Goal: Task Accomplishment & Management: Use online tool/utility

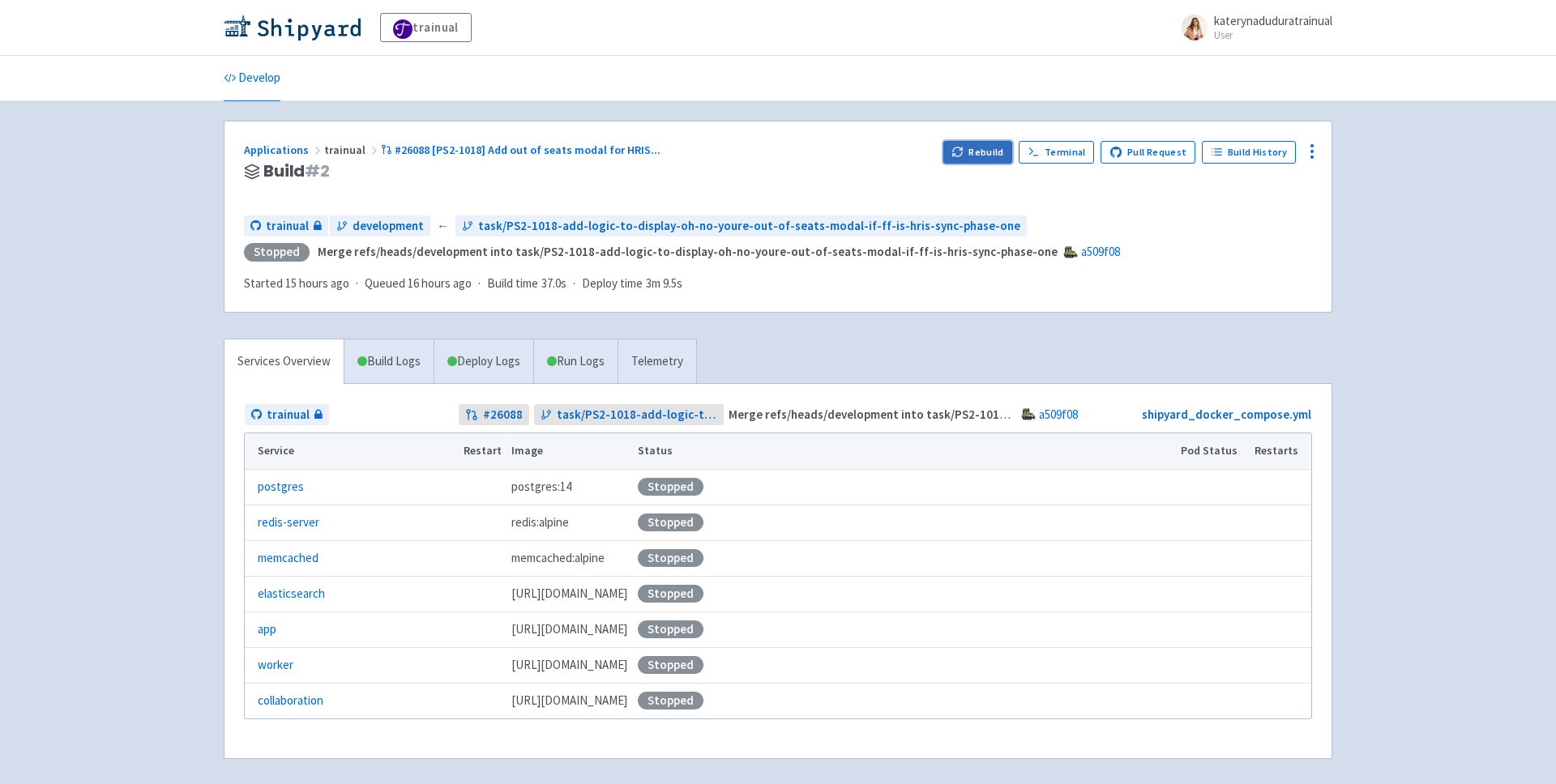
click at [1002, 145] on button "Rebuild" at bounding box center [978, 152] width 70 height 23
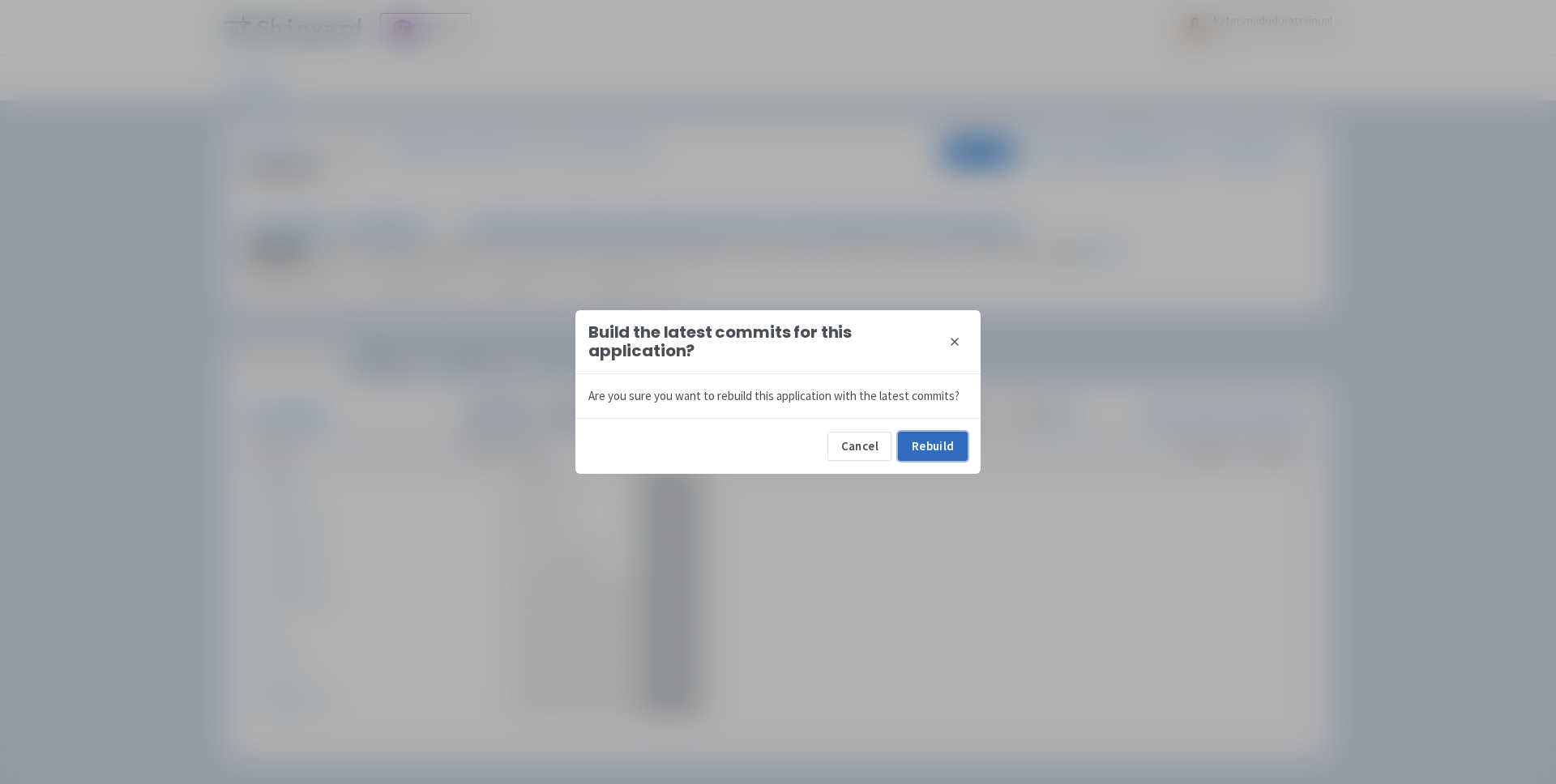
click at [929, 458] on button "Rebuild" at bounding box center [933, 446] width 70 height 29
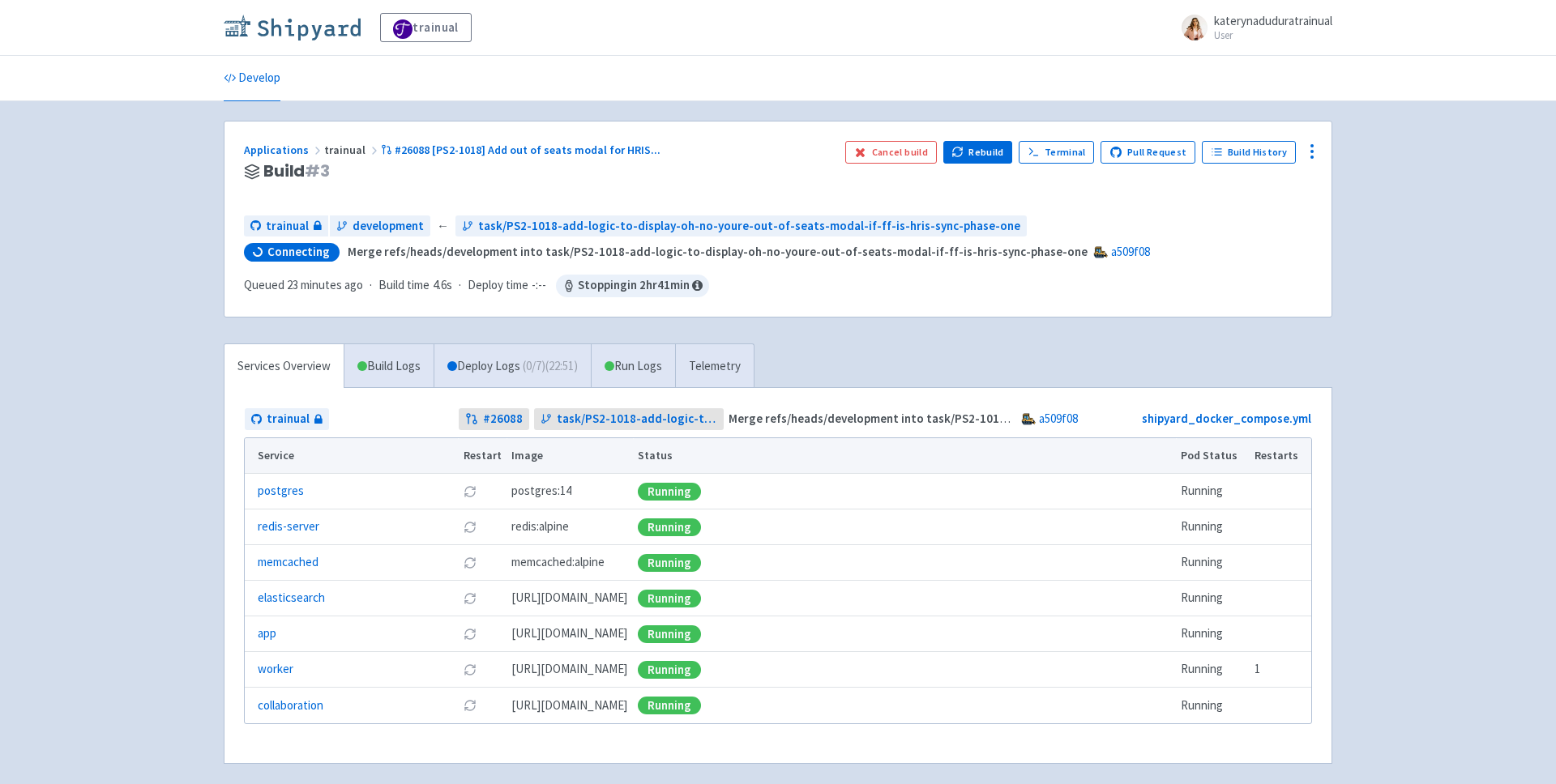
click at [276, 22] on img at bounding box center [292, 27] width 137 height 26
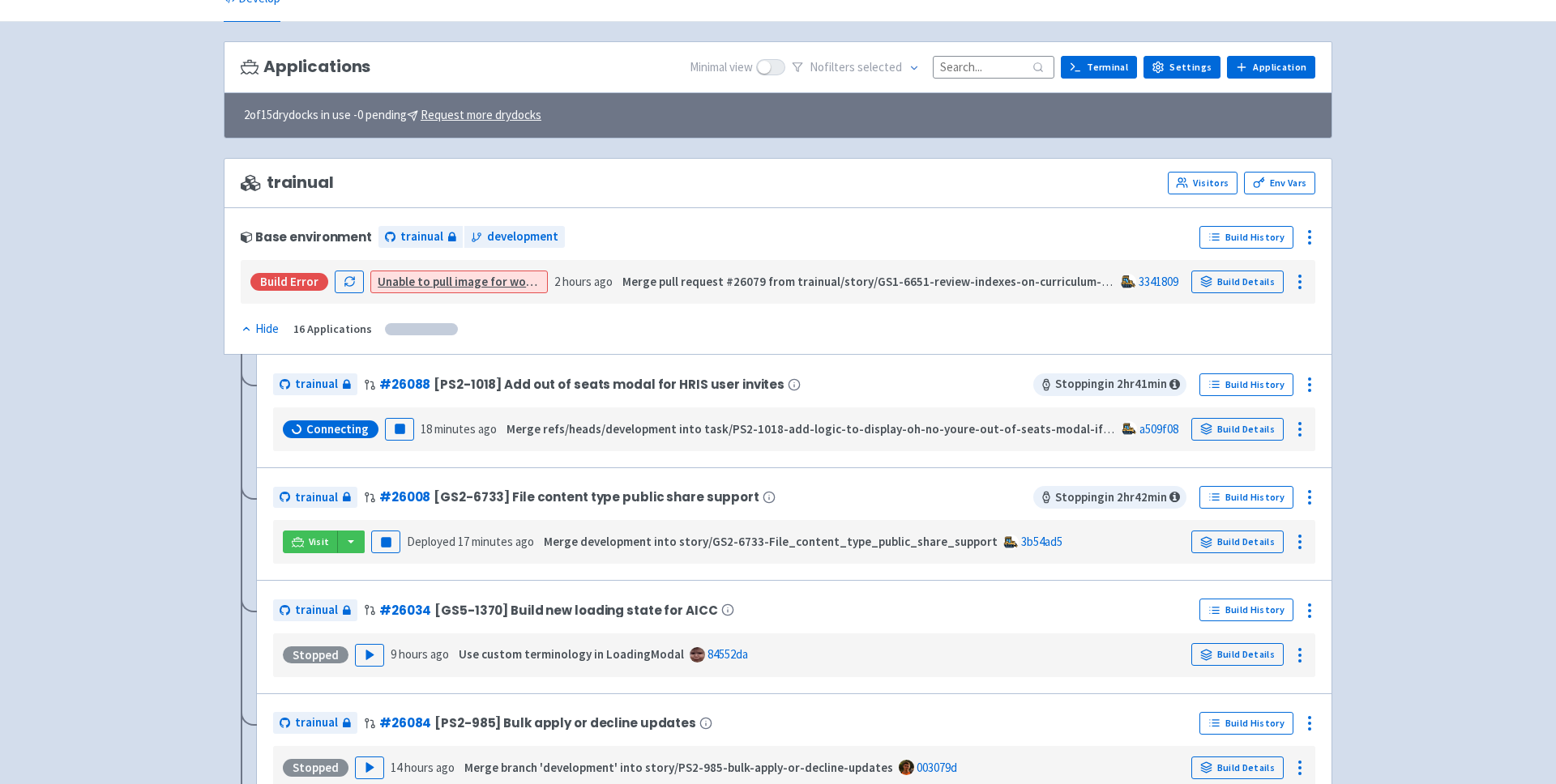
scroll to position [81, 0]
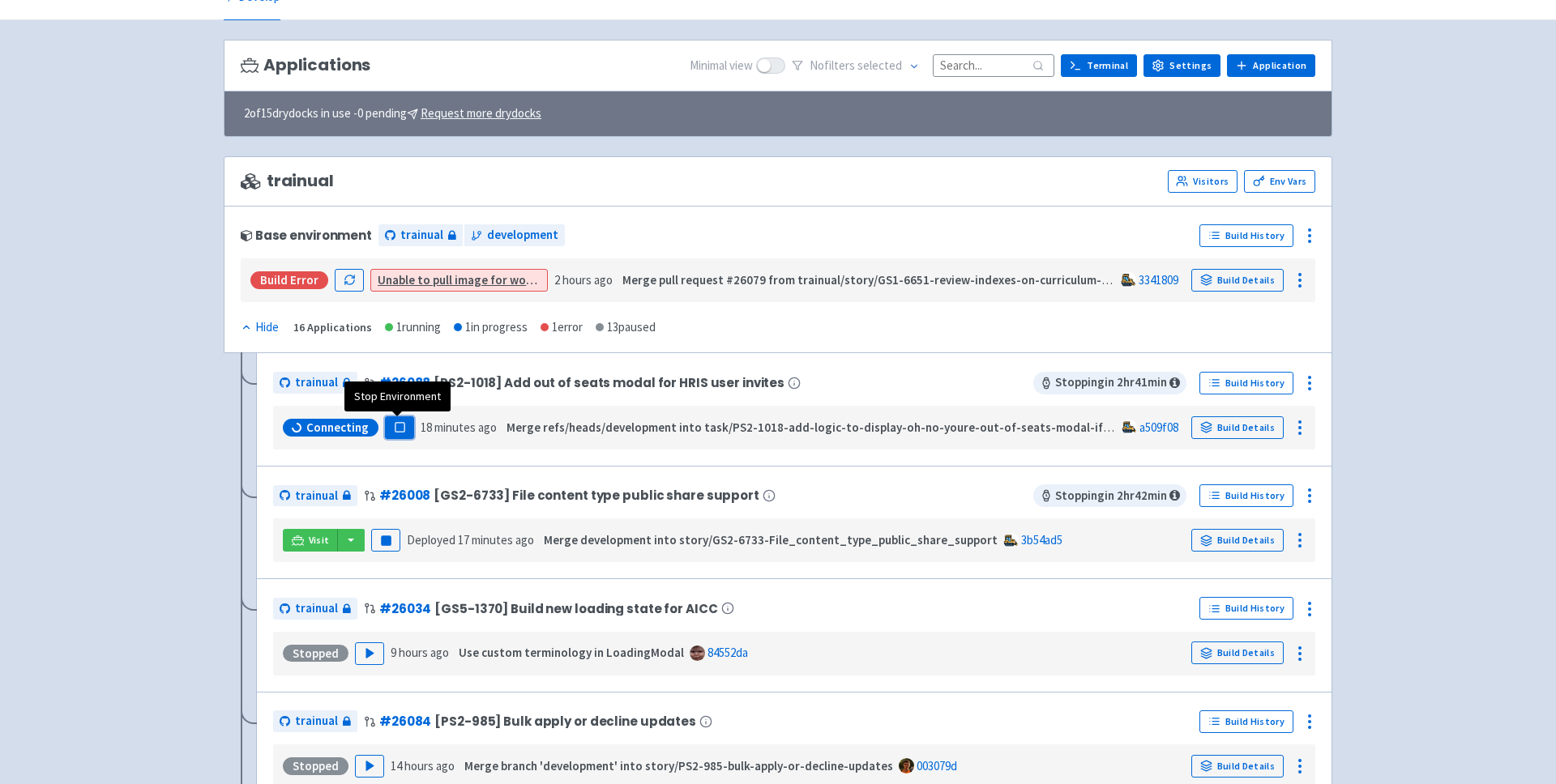
click at [400, 426] on rect "button" at bounding box center [399, 427] width 9 height 9
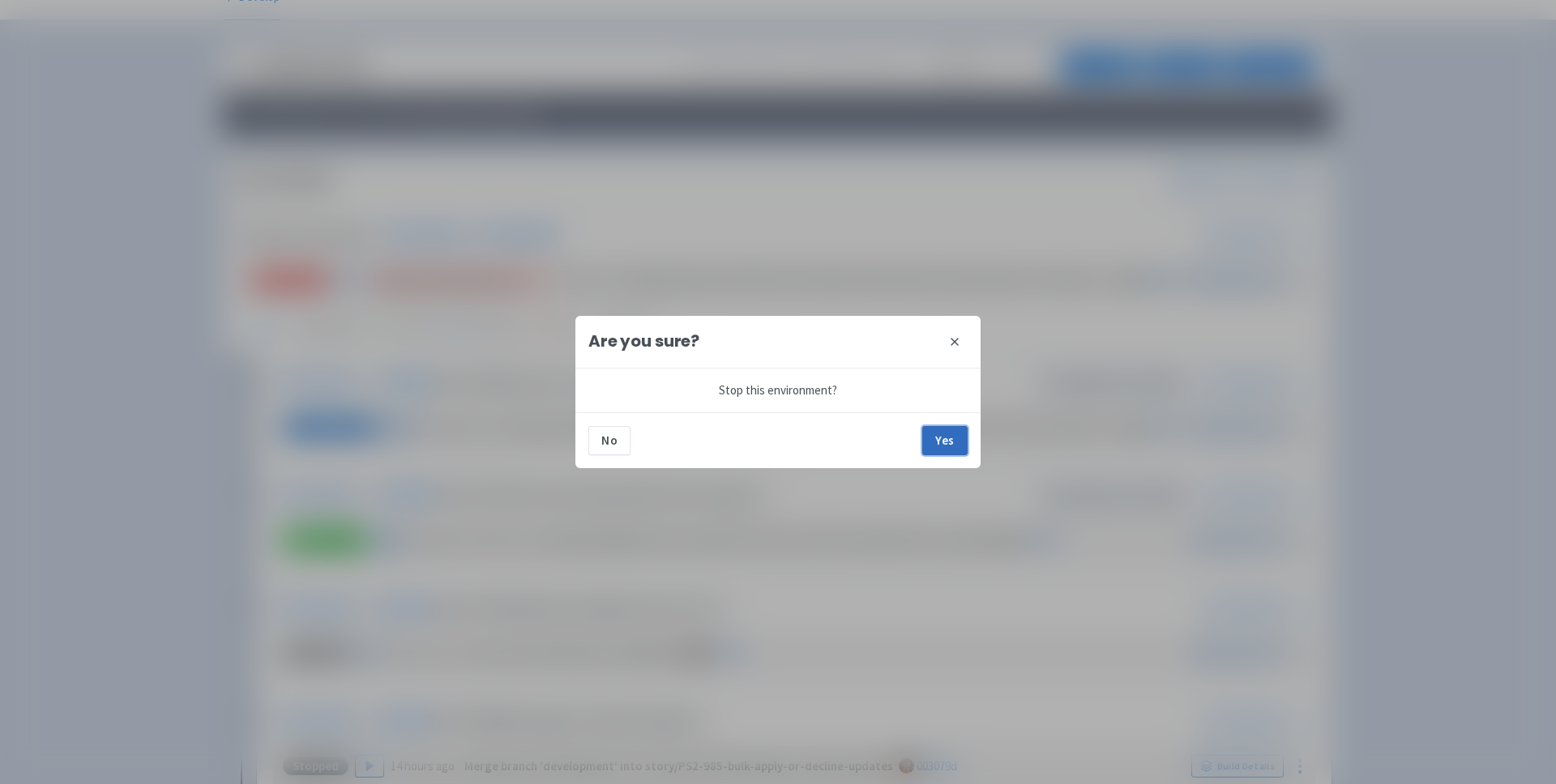
click at [936, 448] on button "Yes" at bounding box center [945, 441] width 46 height 29
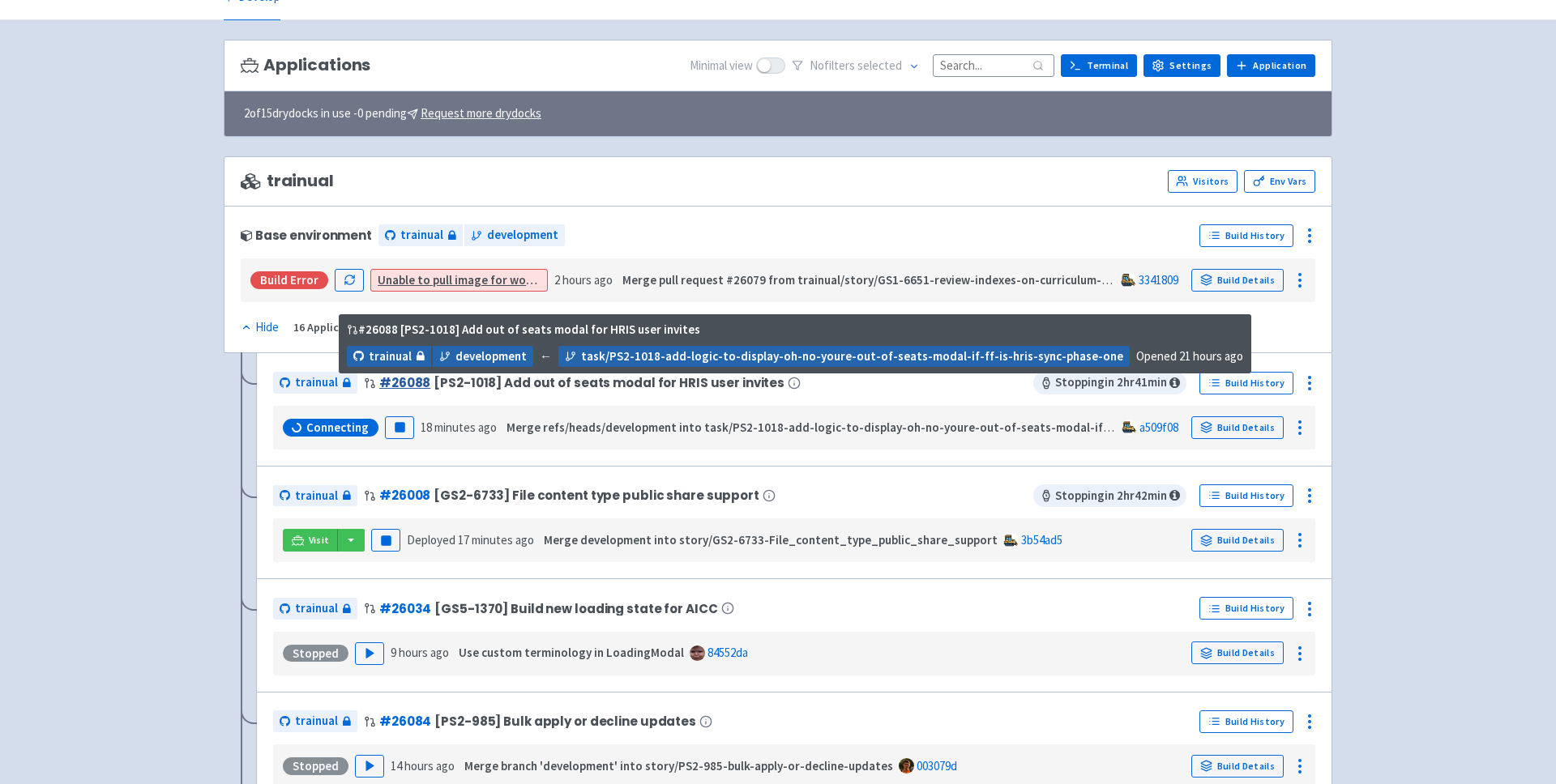
click at [408, 378] on link "# 26088" at bounding box center [405, 382] width 51 height 17
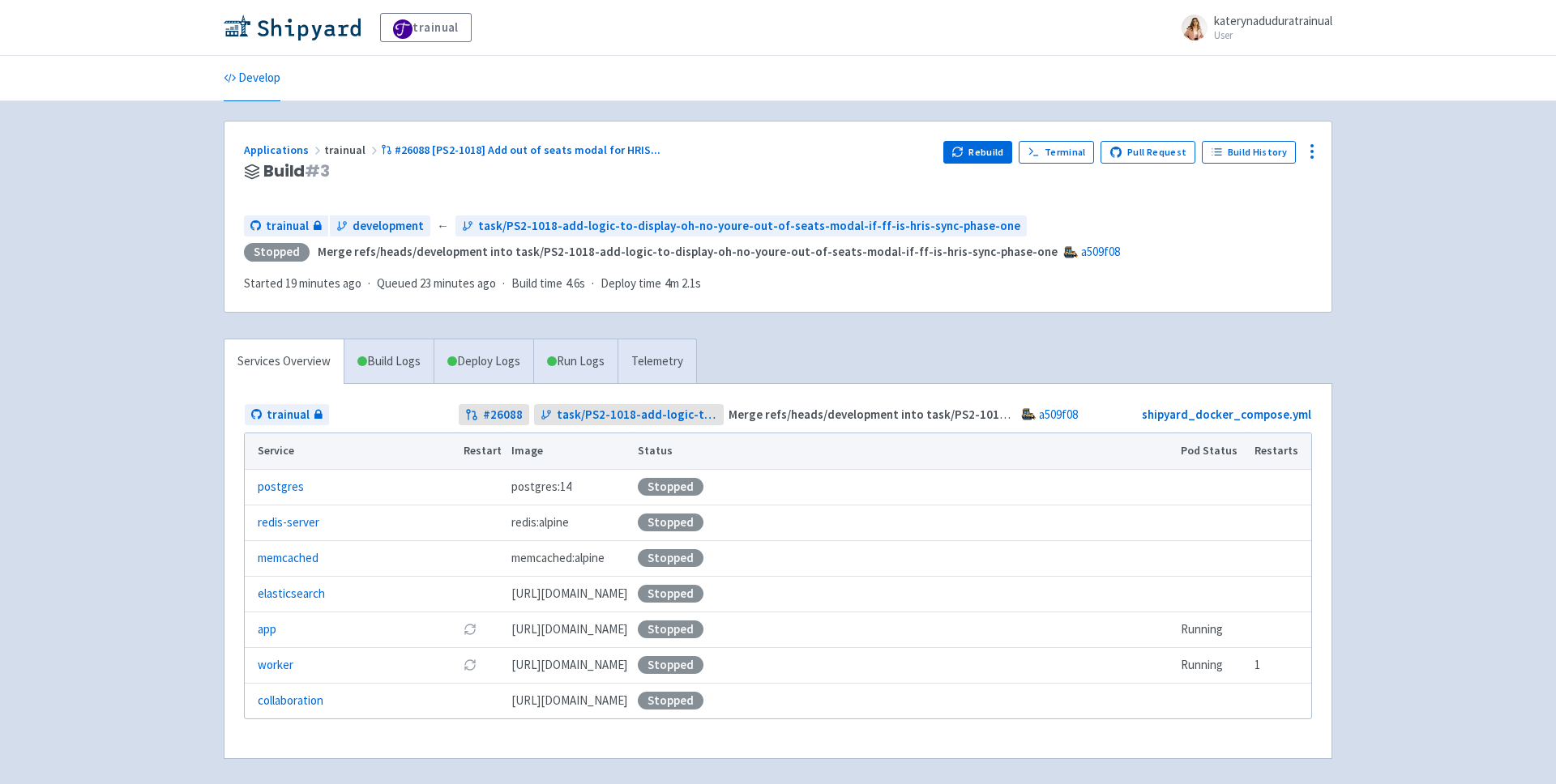
click at [985, 164] on div "Rebuild Terminal Pull Request Build History" at bounding box center [1128, 171] width 369 height 61
click at [994, 152] on button "Rebuild" at bounding box center [978, 152] width 70 height 23
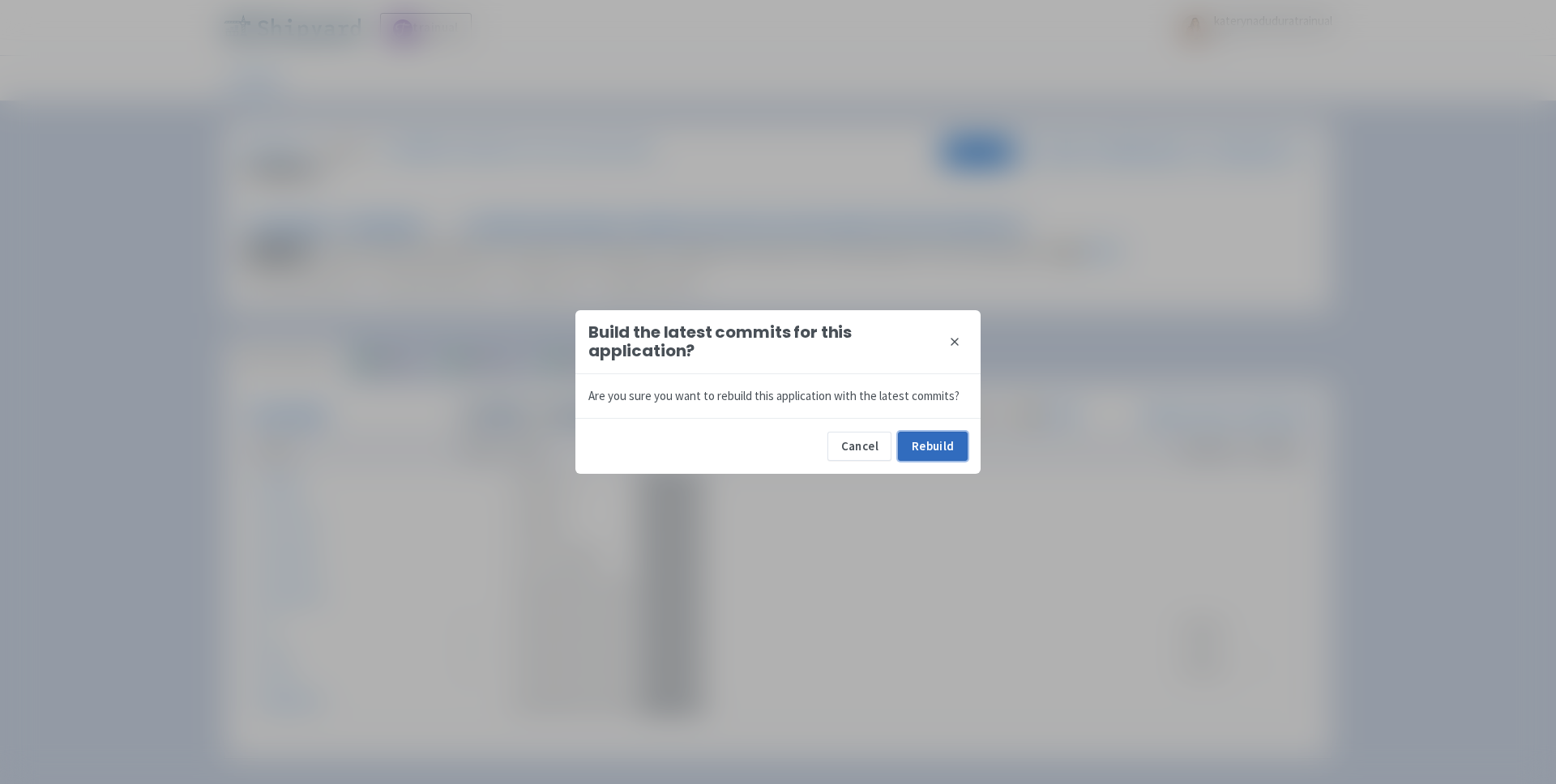
click at [918, 459] on button "Rebuild" at bounding box center [933, 446] width 70 height 29
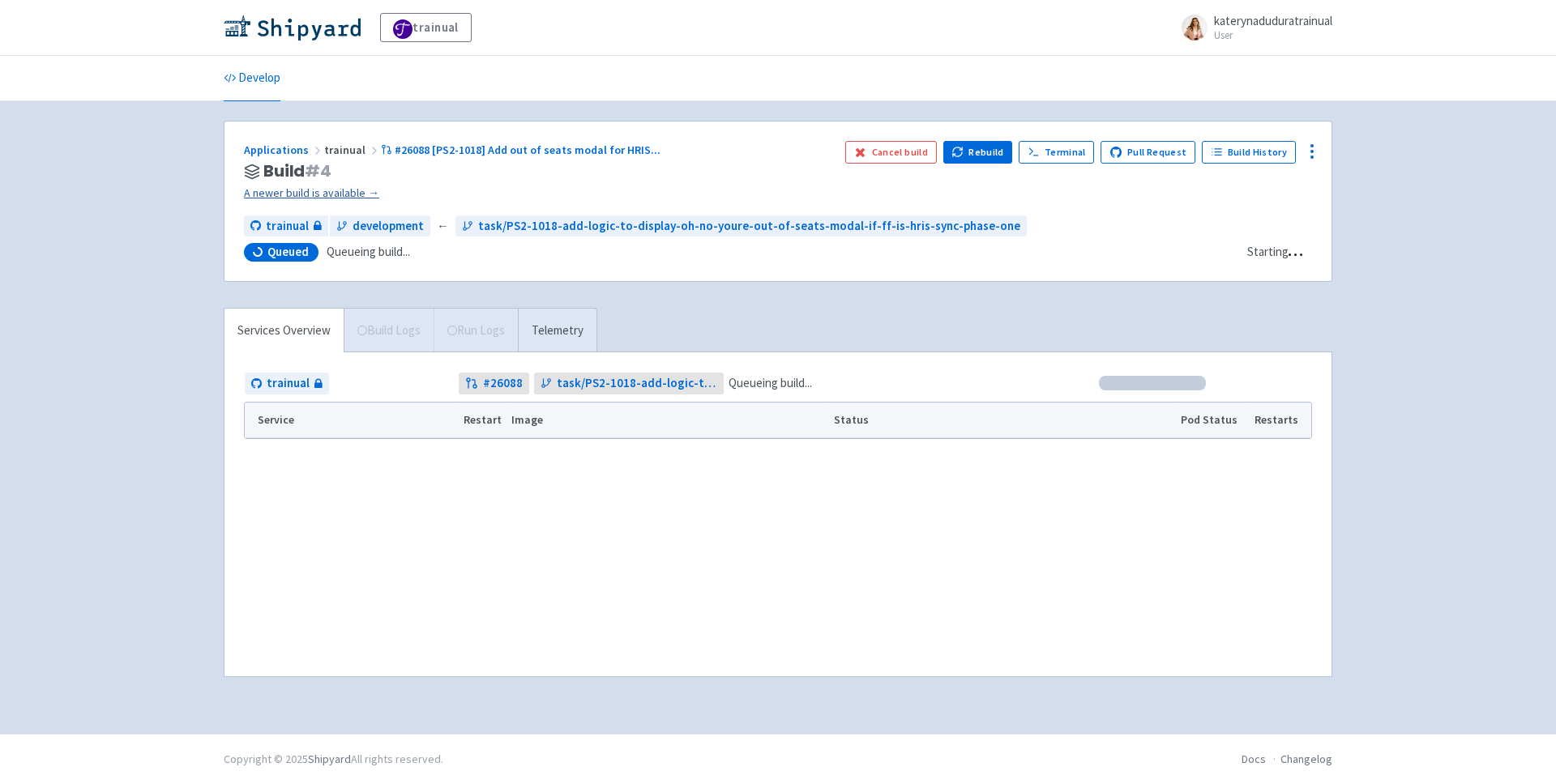
click at [336, 191] on link "A newer build is available →" at bounding box center [538, 193] width 589 height 18
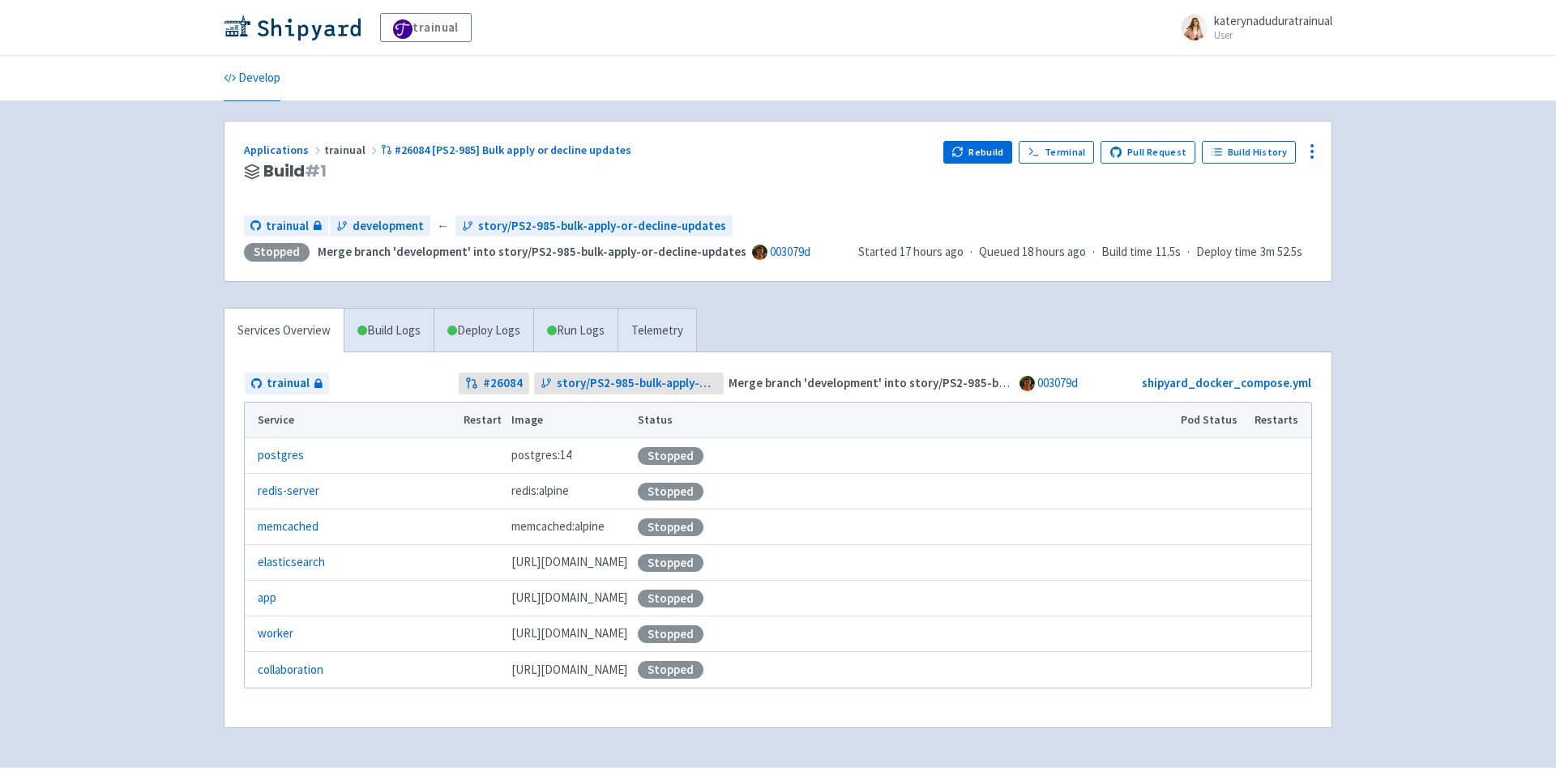
click at [981, 164] on div "Rebuild Terminal Pull Request Build History" at bounding box center [1128, 171] width 369 height 61
click at [987, 159] on button "Rebuild" at bounding box center [978, 152] width 70 height 23
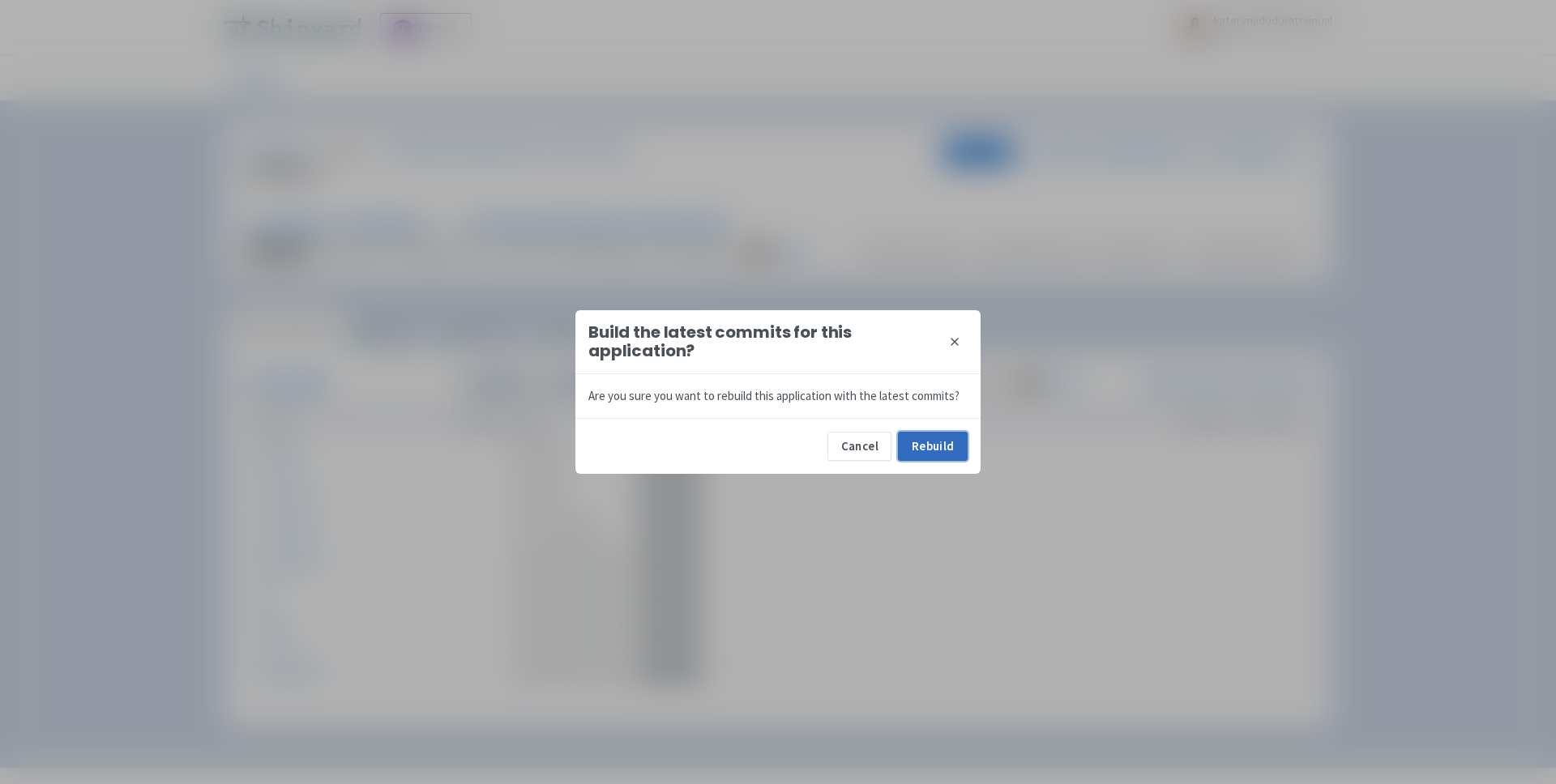
click at [934, 443] on button "Rebuild" at bounding box center [933, 446] width 70 height 29
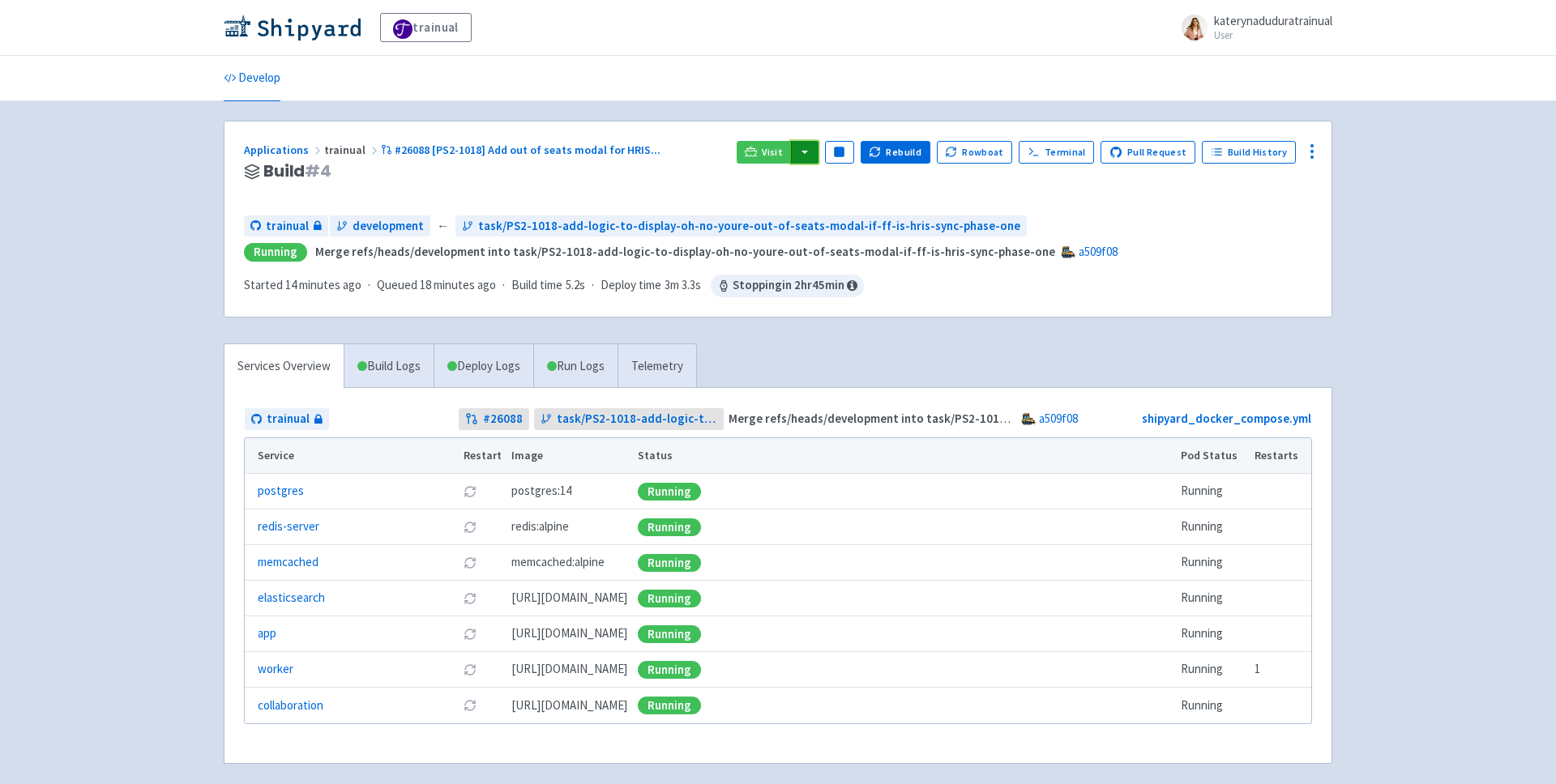
click at [818, 154] on button "button" at bounding box center [805, 152] width 27 height 23
click at [914, 182] on link "trainual (admin)" at bounding box center [866, 185] width 152 height 25
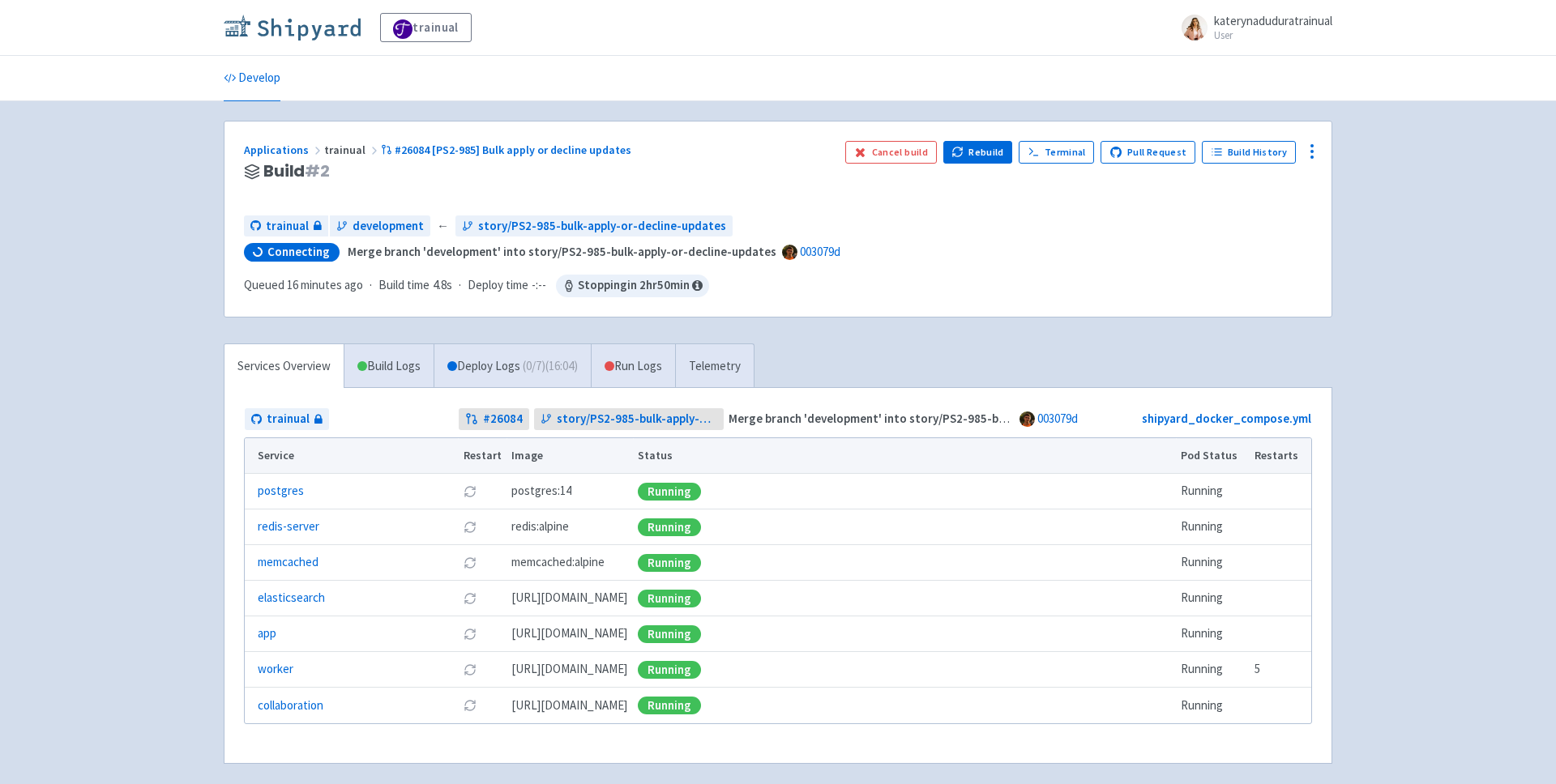
click at [310, 33] on img at bounding box center [292, 27] width 137 height 26
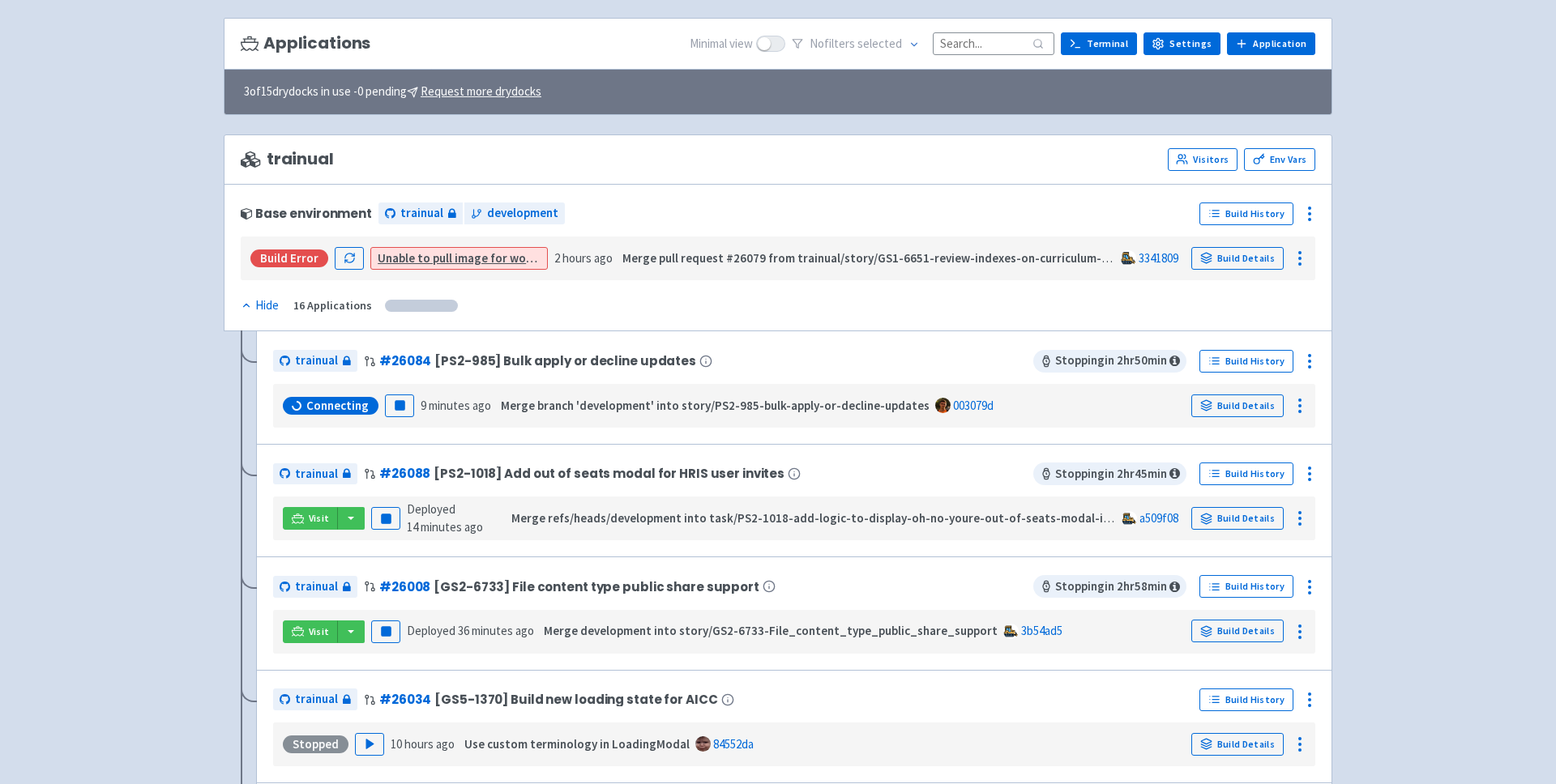
scroll to position [105, 0]
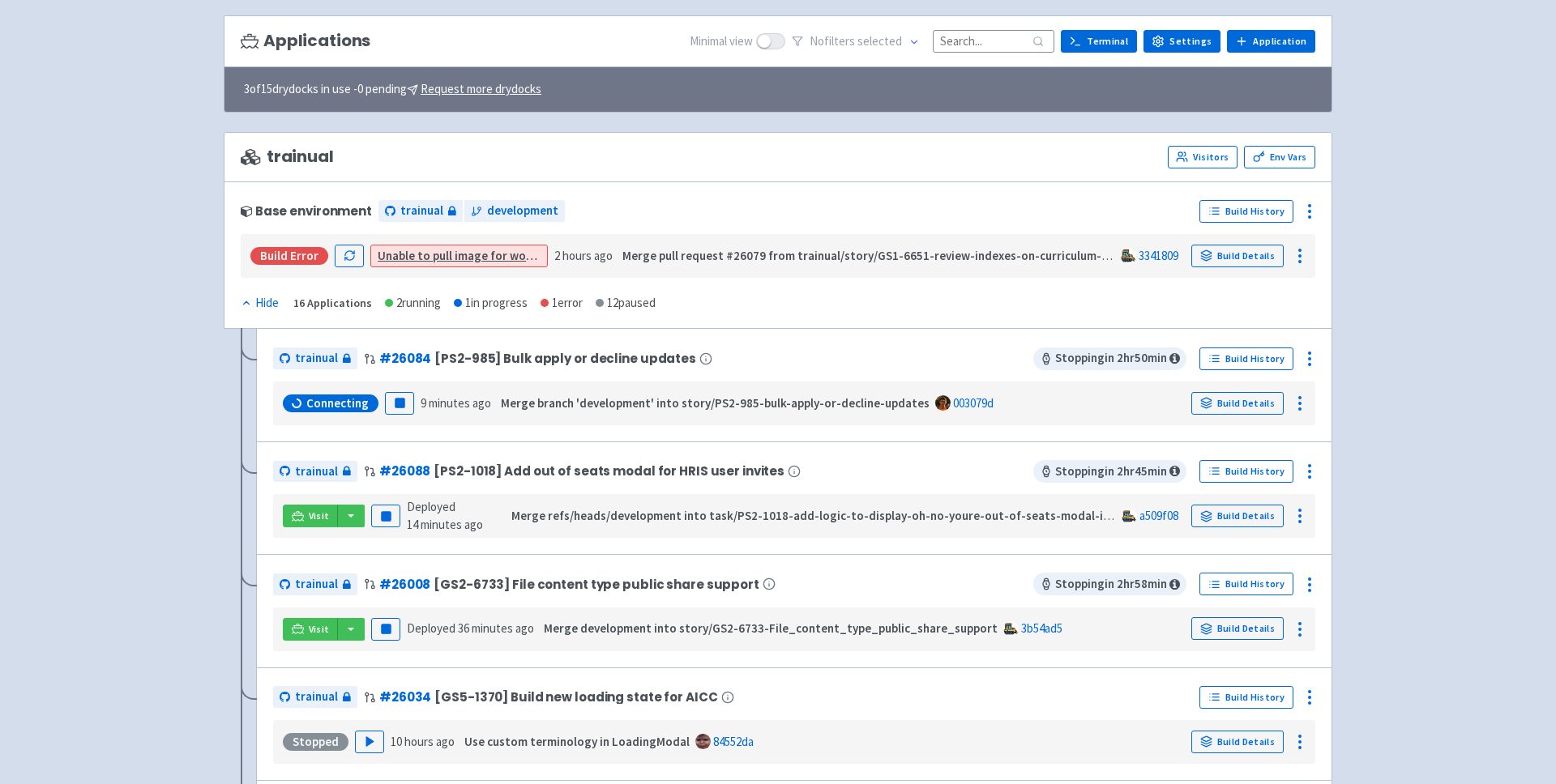
click at [412, 413] on div "Connecting Pause 9 minutes ago Merge branch 'development' into story/PS2-985-bu…" at bounding box center [794, 403] width 1030 height 31
click at [398, 401] on rect "button" at bounding box center [399, 403] width 9 height 9
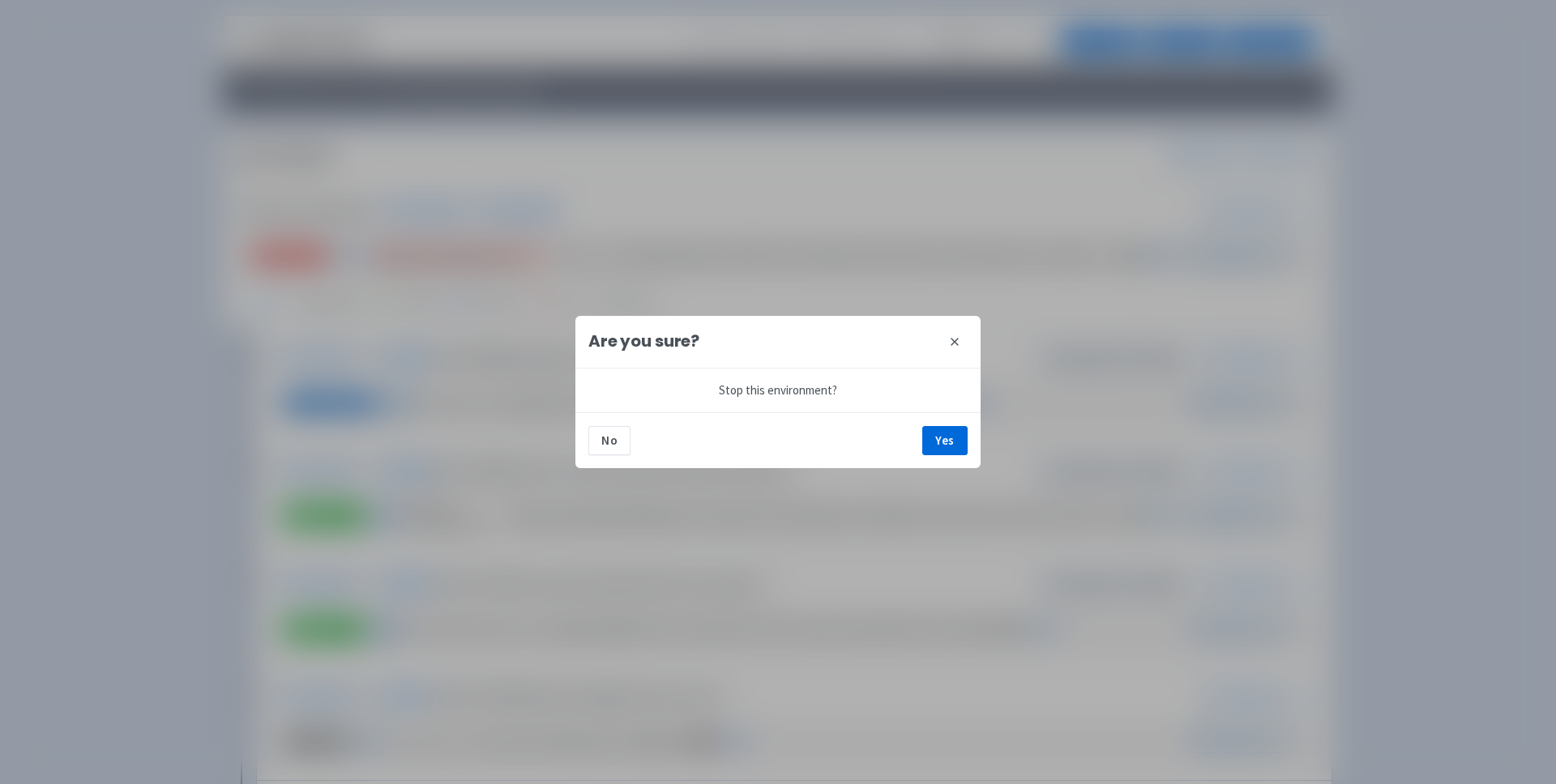
click at [942, 422] on div "No Yes" at bounding box center [778, 440] width 405 height 56
click at [946, 436] on button "Yes" at bounding box center [945, 441] width 46 height 29
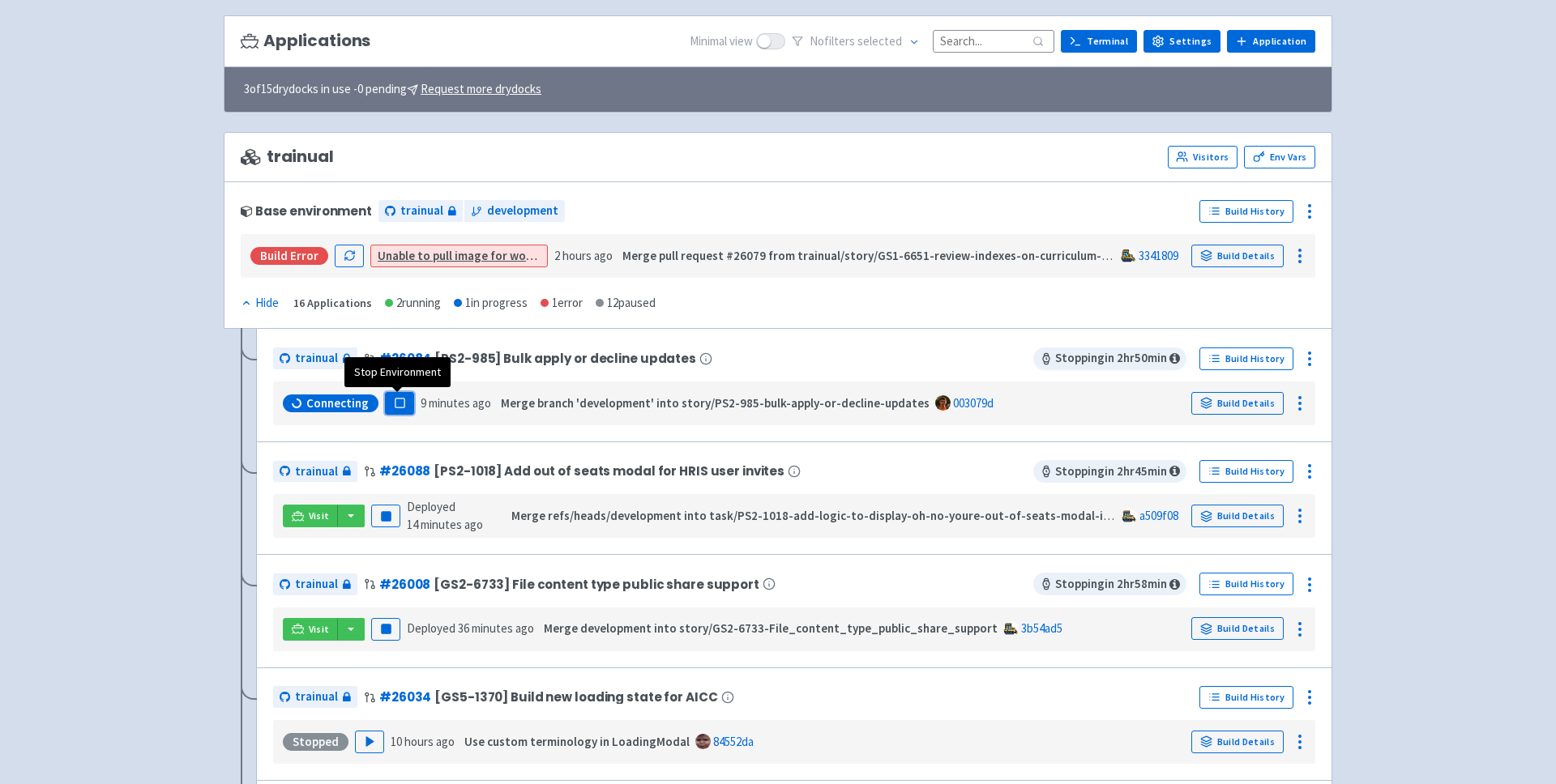
click at [399, 399] on rect "button" at bounding box center [399, 403] width 9 height 9
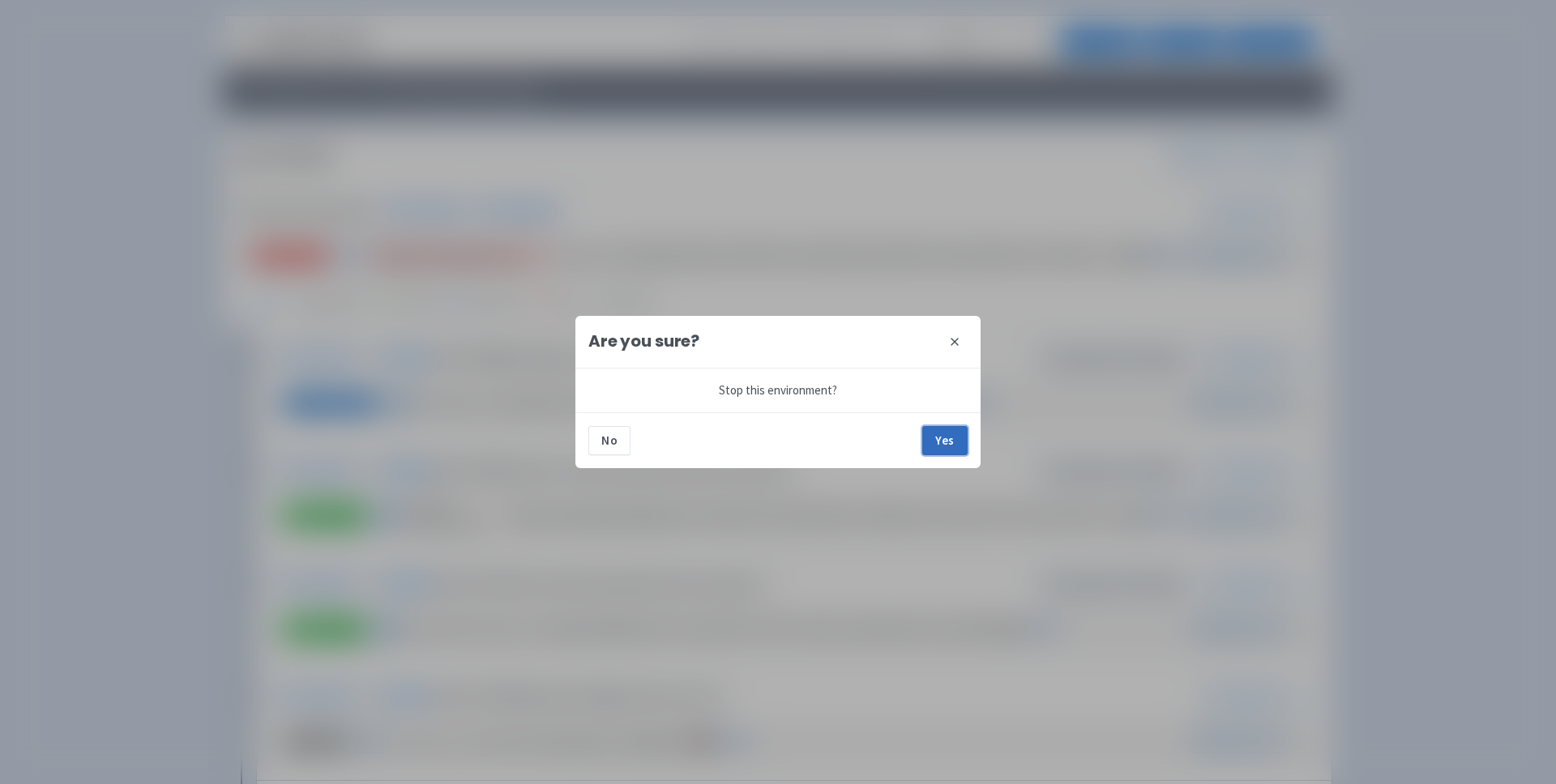
click at [937, 450] on button "Yes" at bounding box center [945, 441] width 46 height 29
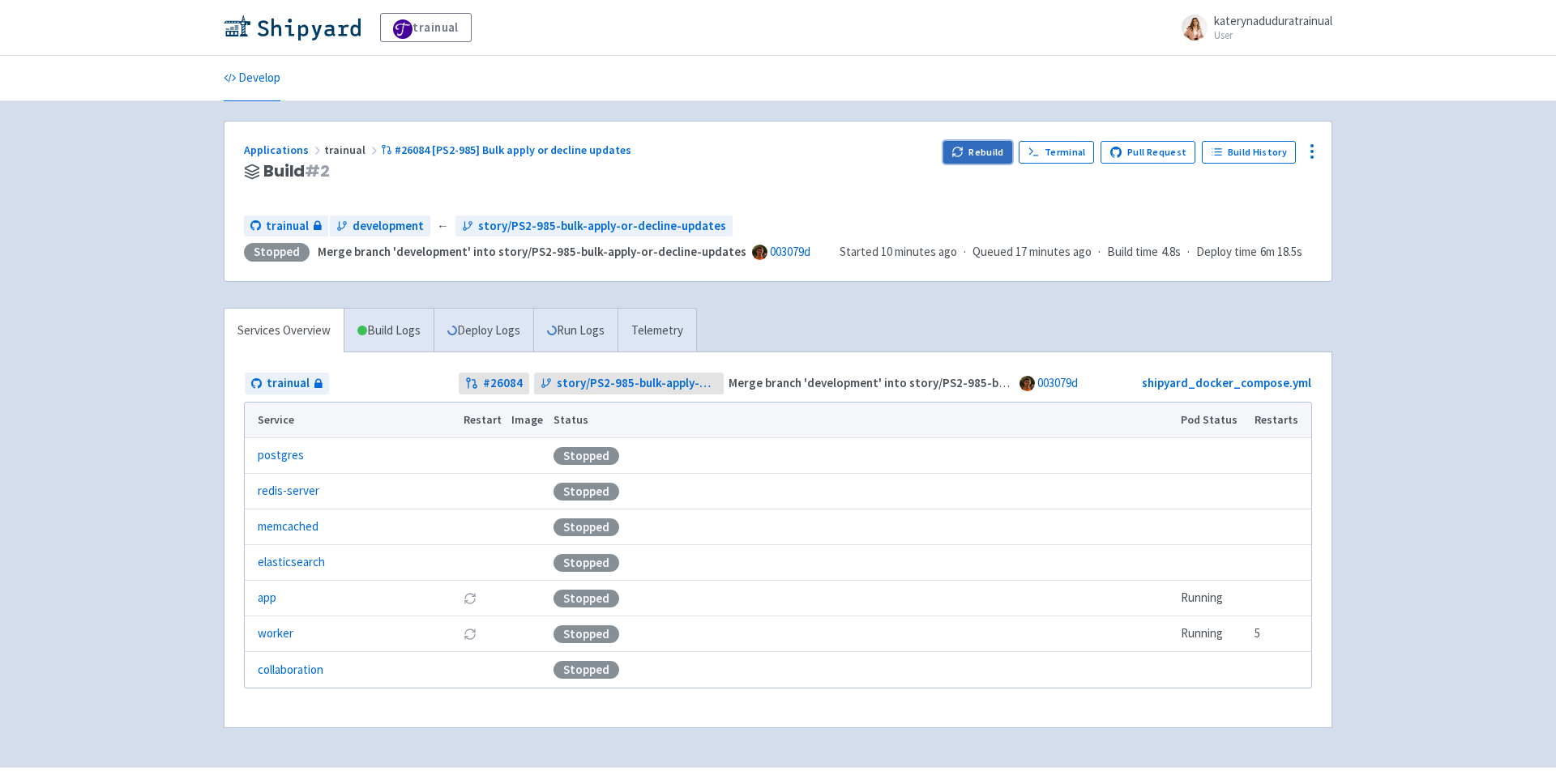
click at [989, 144] on button "Rebuild" at bounding box center [978, 152] width 70 height 23
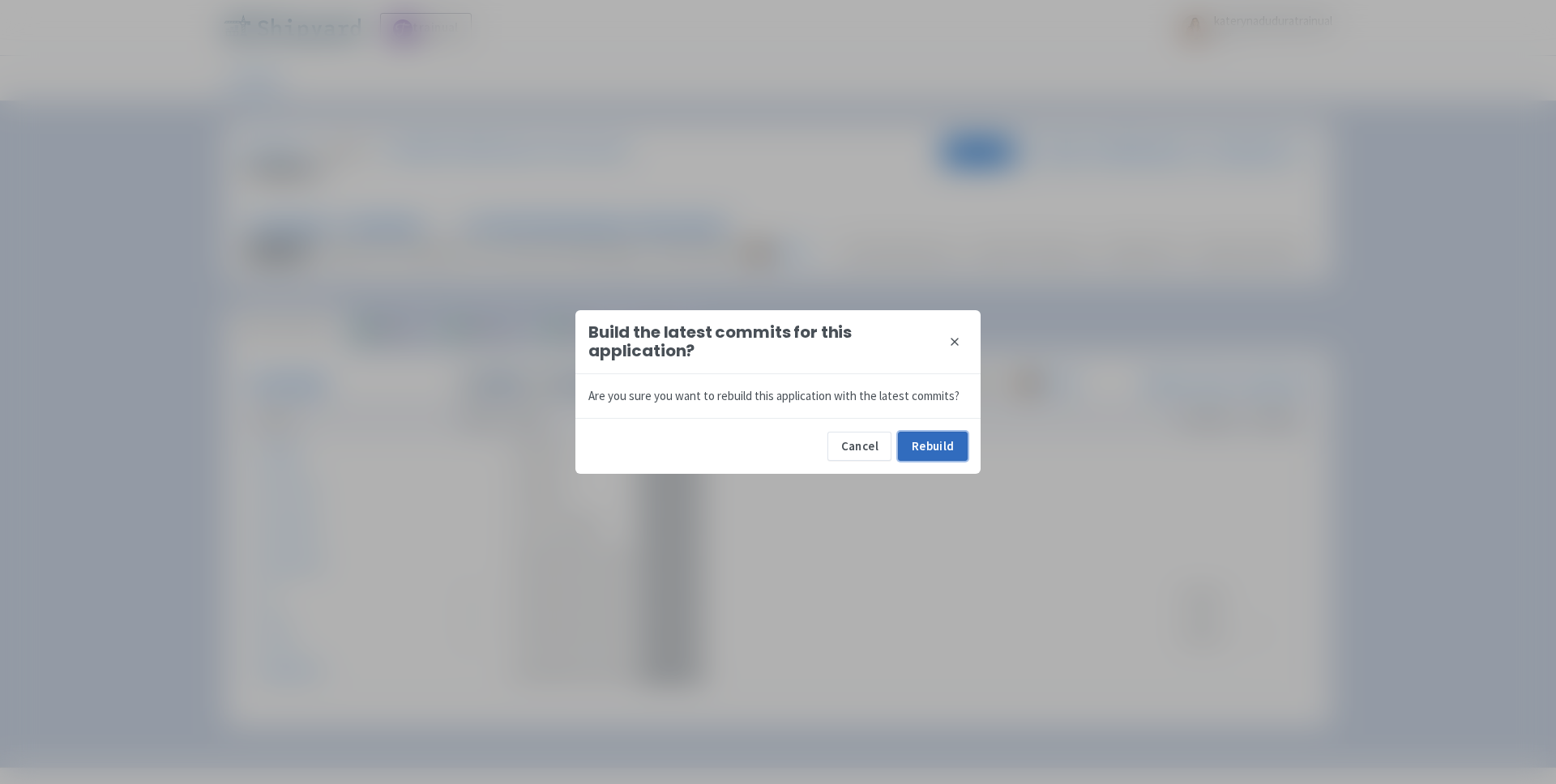
click at [925, 443] on button "Rebuild" at bounding box center [933, 446] width 70 height 29
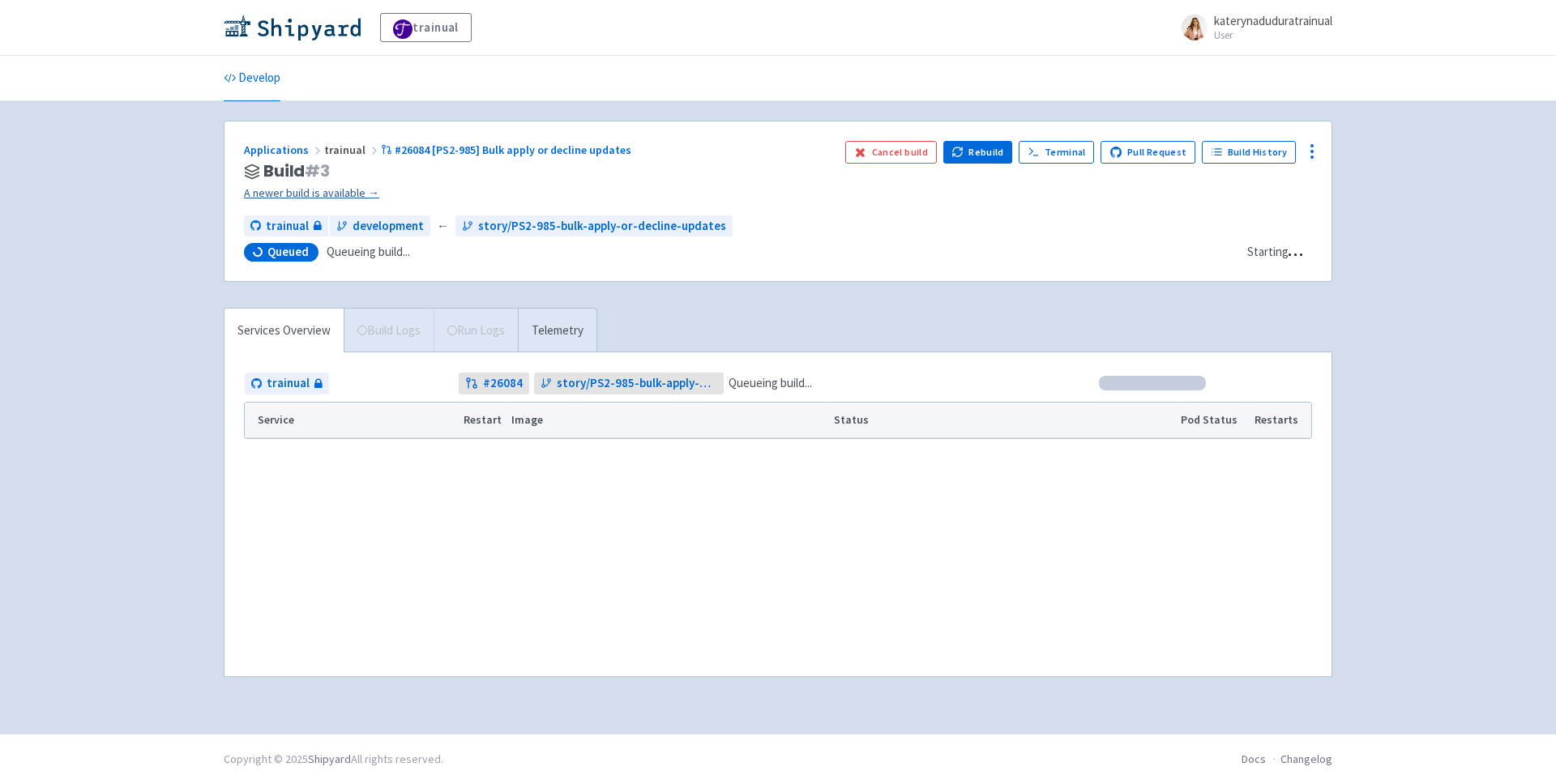
click at [297, 193] on link "A newer build is available →" at bounding box center [538, 193] width 589 height 18
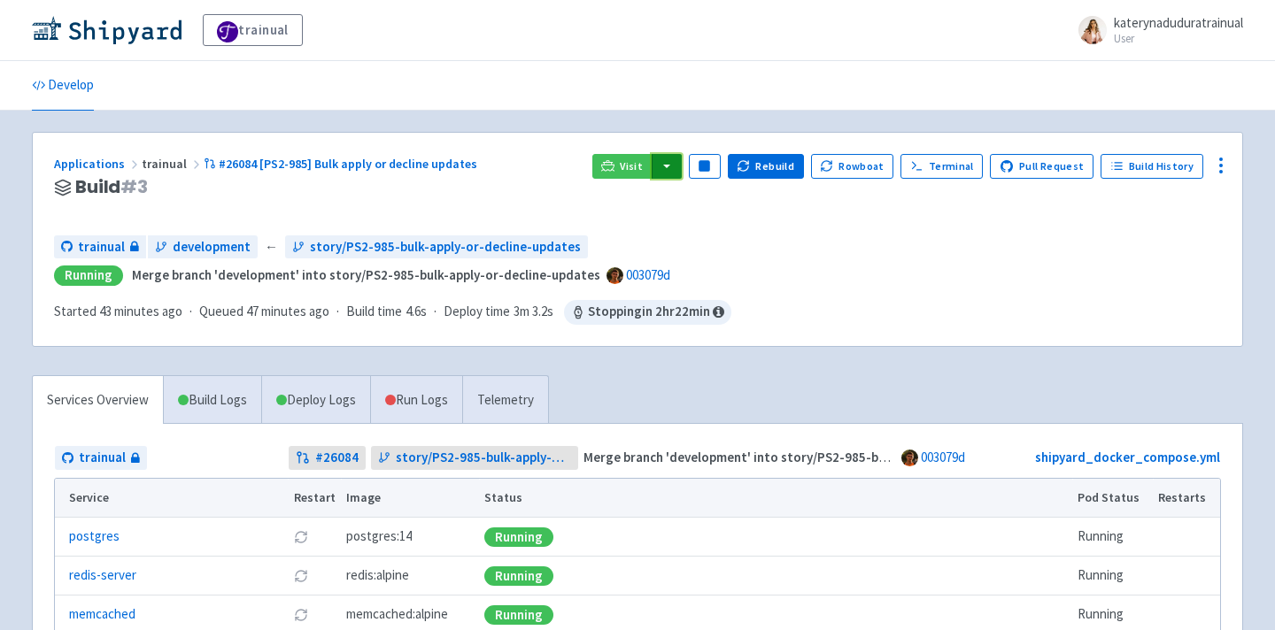
click at [678, 166] on button "button" at bounding box center [667, 166] width 30 height 25
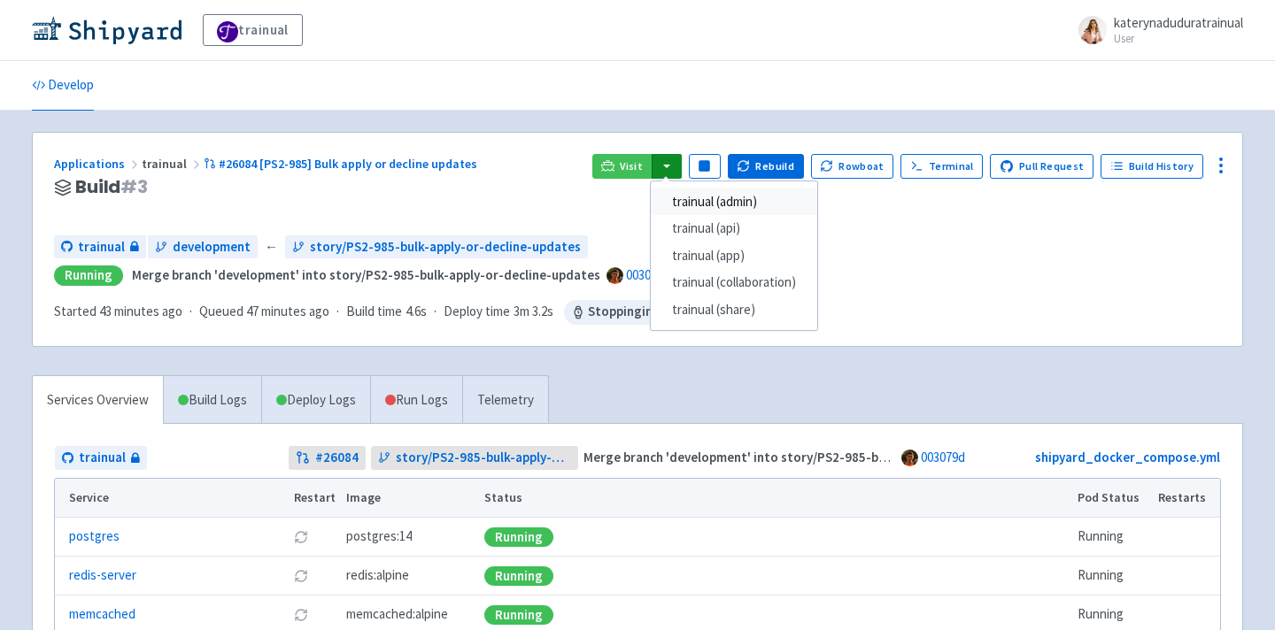
click at [731, 193] on link "trainual (admin)" at bounding box center [734, 202] width 166 height 27
